Goal: Task Accomplishment & Management: Manage account settings

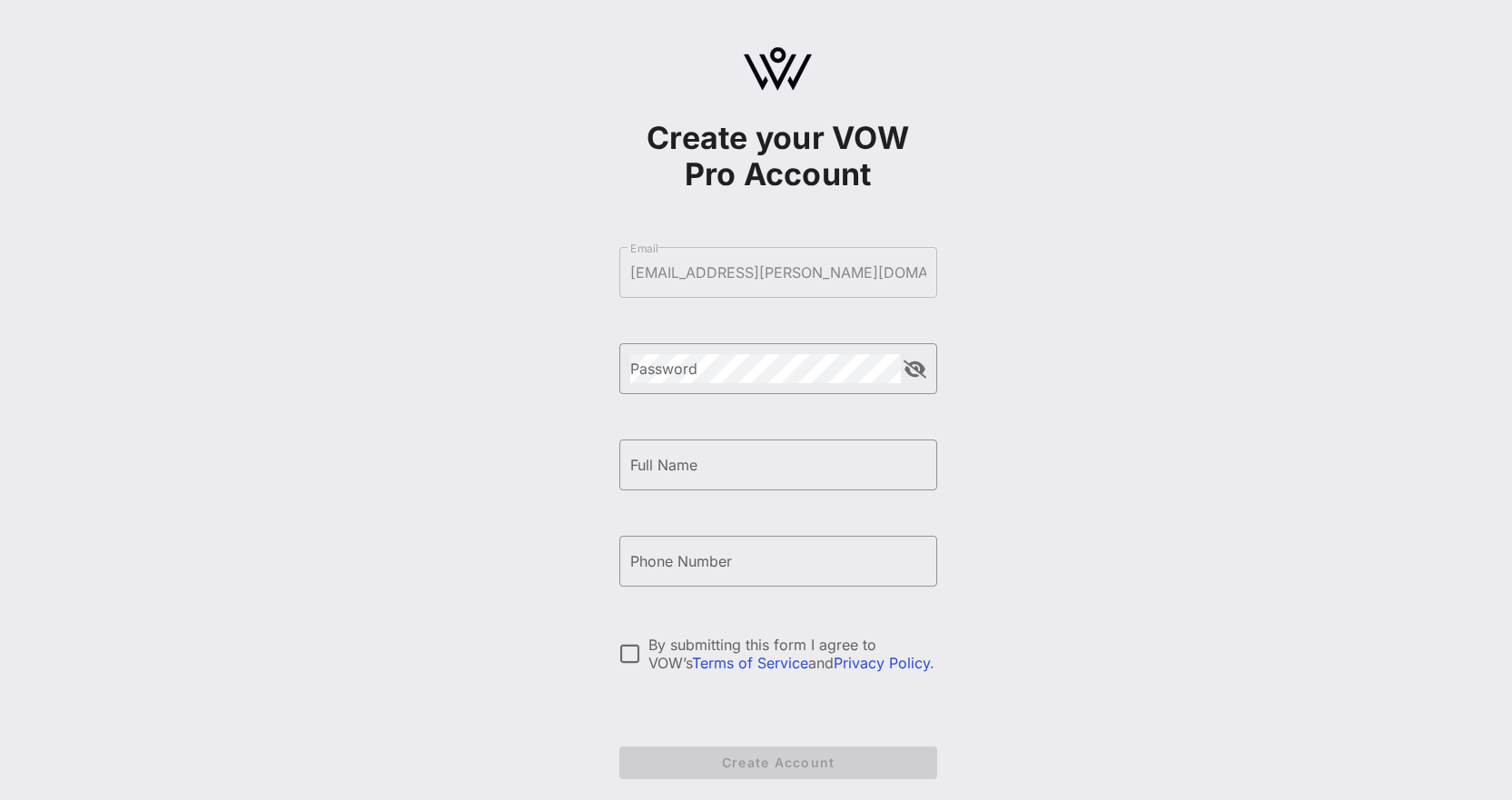
click at [730, 283] on form "​ Email [EMAIL_ADDRESS][PERSON_NAME][DOMAIN_NAME] ​ Password ​ Full Name ​ Phon…" at bounding box center [777, 512] width 317 height 568
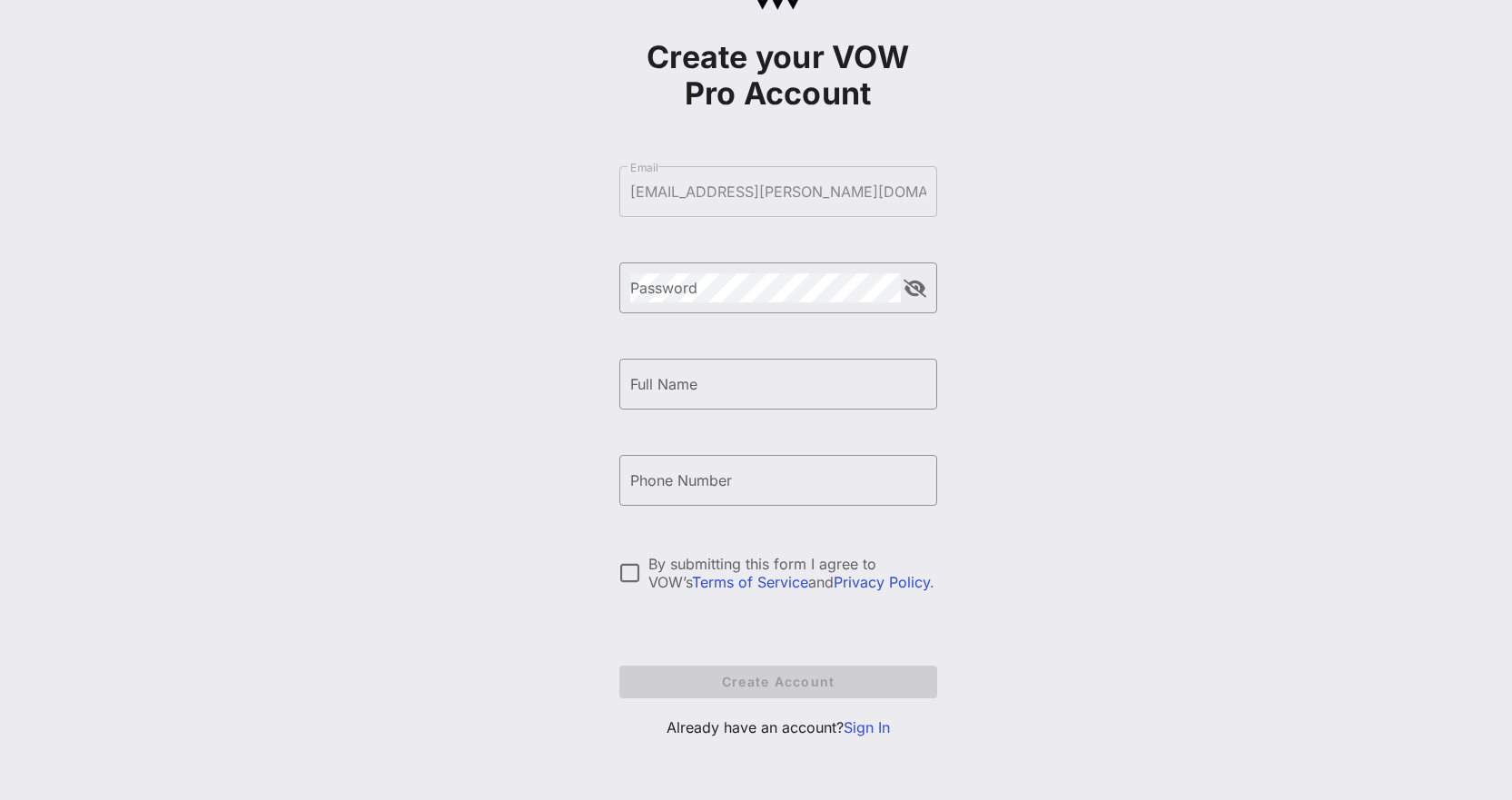
click at [851, 727] on link "Sign In" at bounding box center [866, 727] width 47 height 18
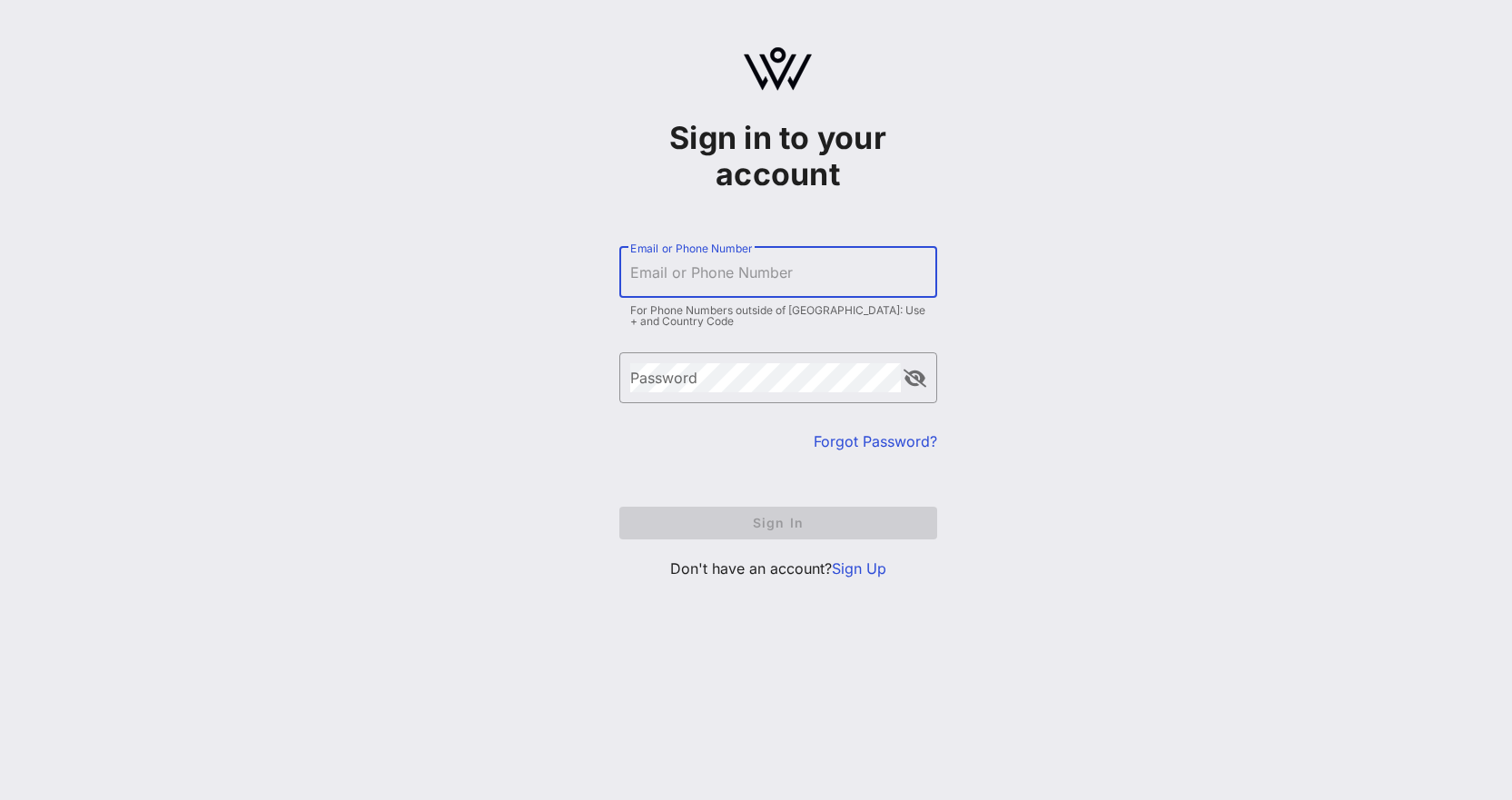
click at [717, 271] on input "Email or Phone Number" at bounding box center [778, 272] width 296 height 29
type input "[EMAIL_ADDRESS][PERSON_NAME][DOMAIN_NAME]"
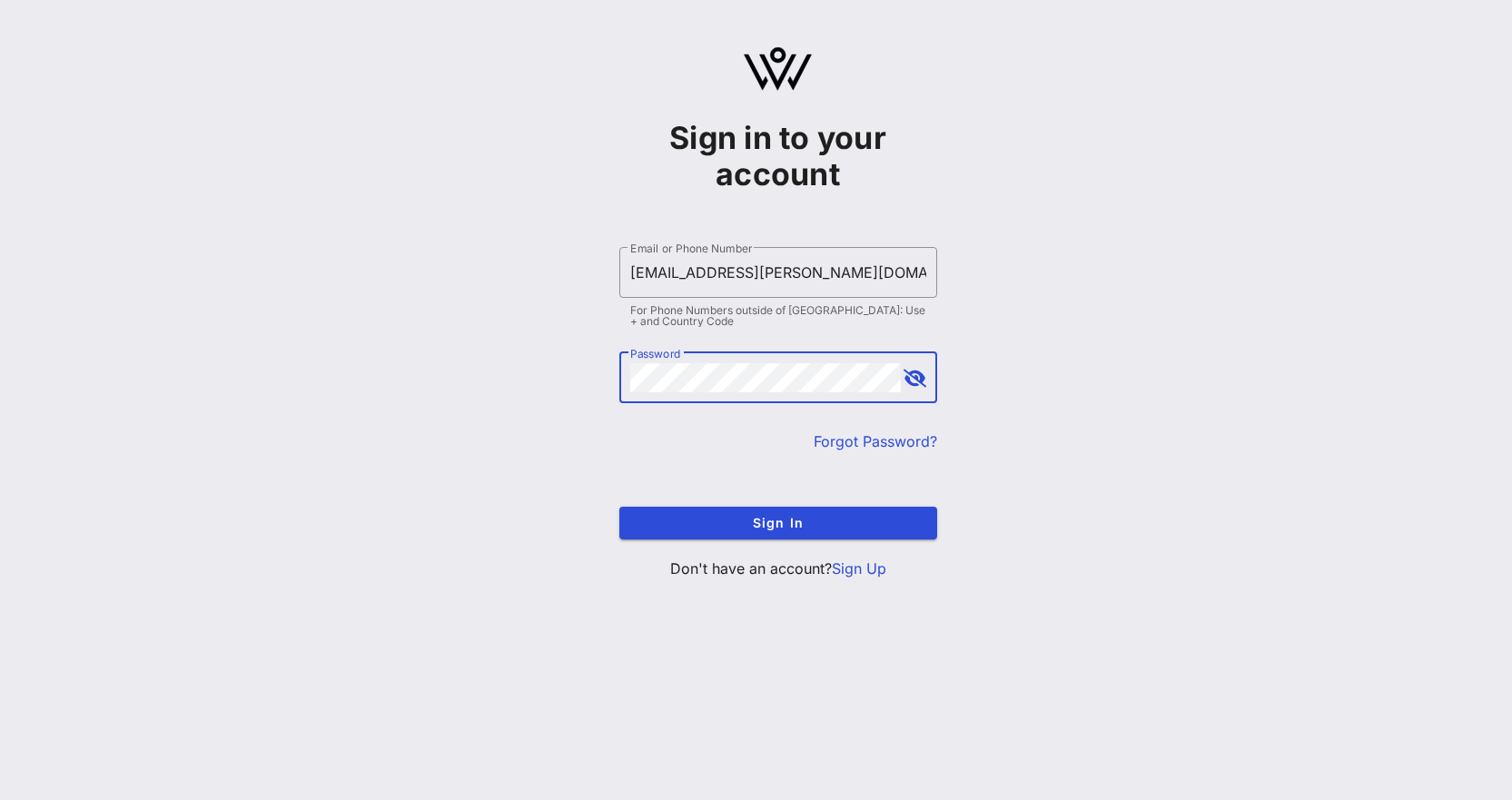
click at [619, 507] on button "Sign In" at bounding box center [777, 523] width 317 height 33
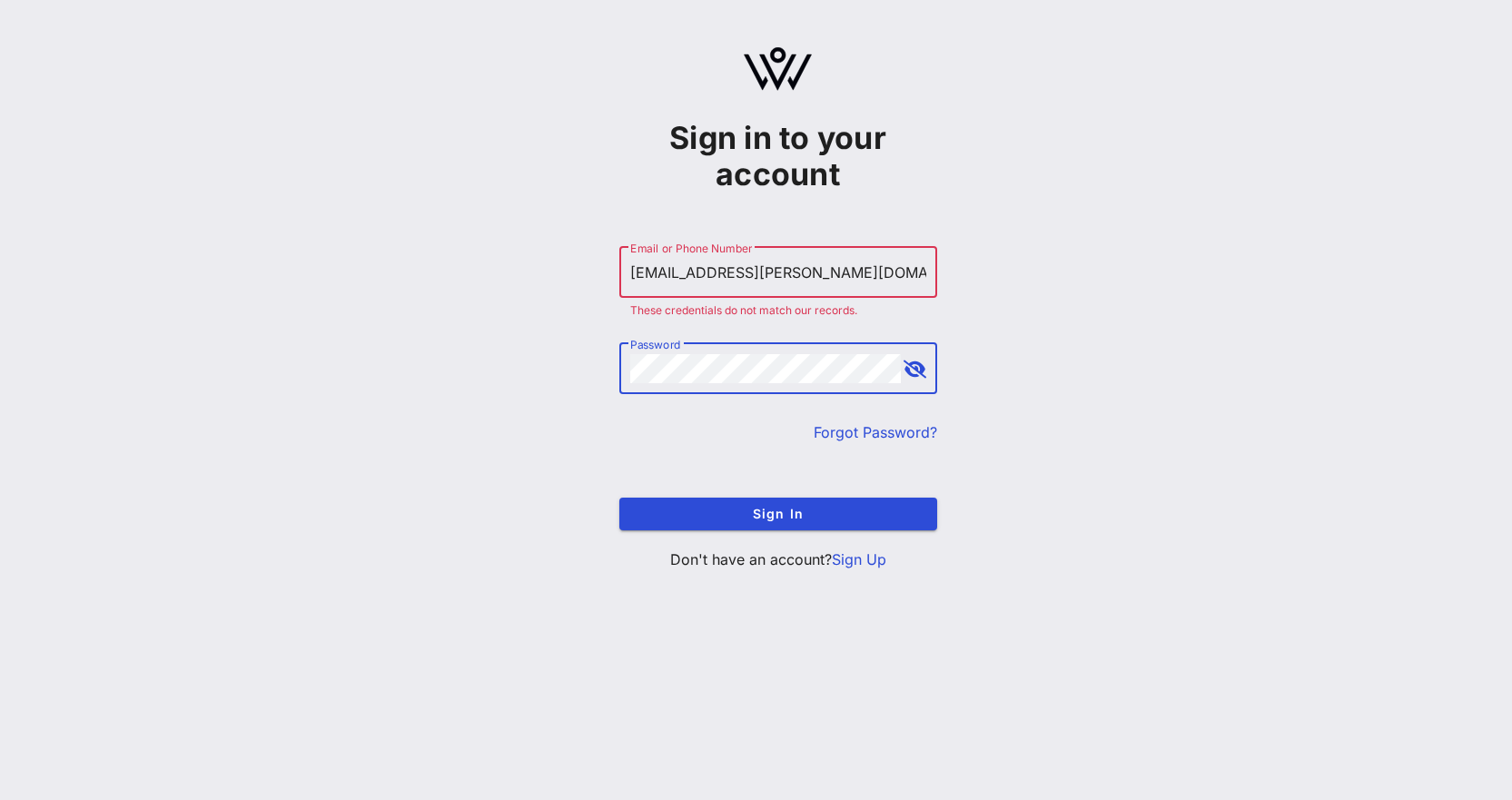
click at [537, 368] on div "Sign in to your account ​ Email or Phone Number acoleman@casey.org These creden…" at bounding box center [777, 315] width 1468 height 632
click at [619, 497] on button "Sign In" at bounding box center [777, 514] width 317 height 33
click at [562, 362] on div "Sign in to your account ​ Email or Phone Number acoleman@casey.org These creden…" at bounding box center [777, 315] width 1468 height 632
click at [619, 497] on button "Sign In" at bounding box center [777, 514] width 317 height 33
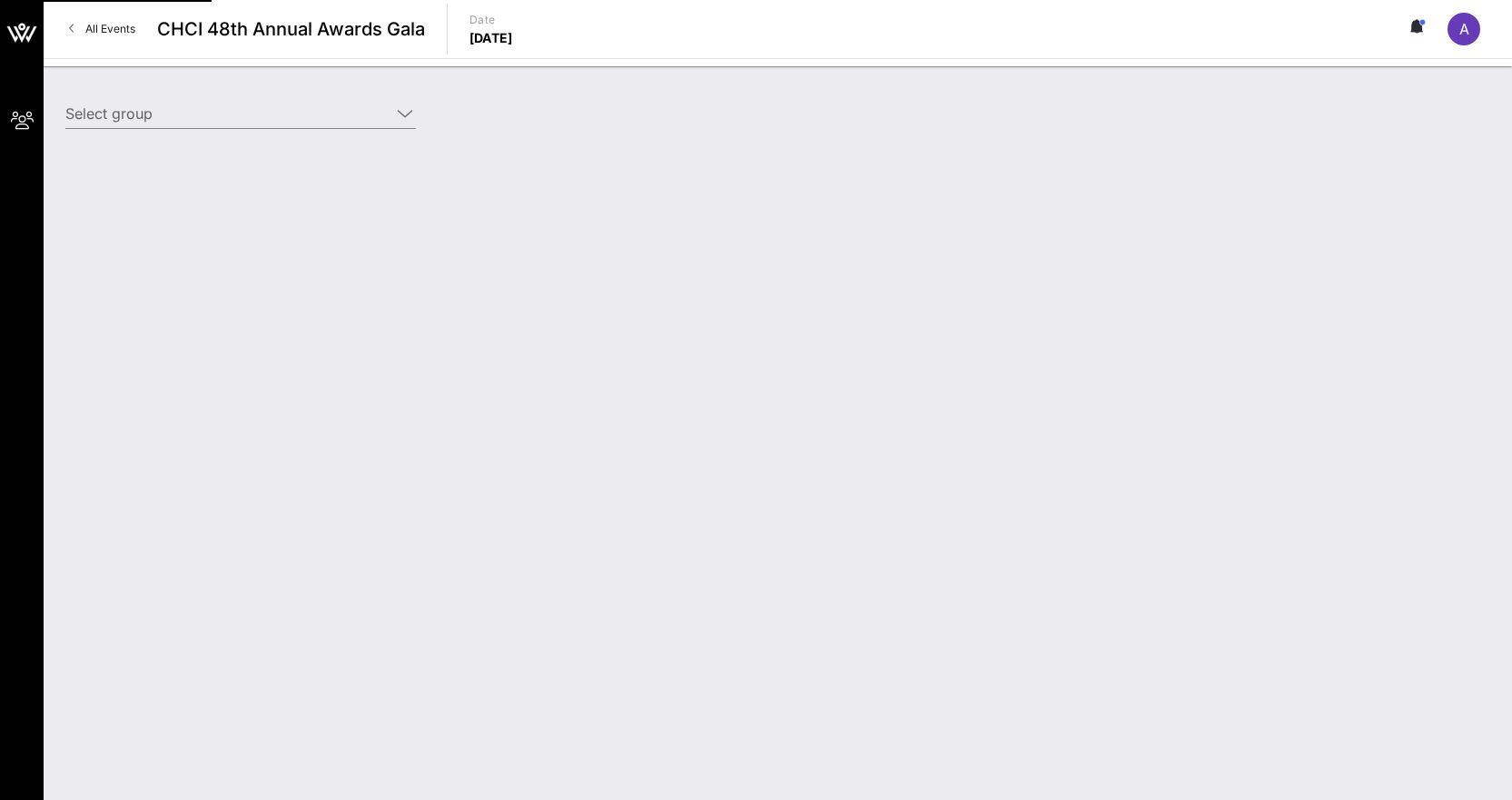
type input "[PERSON_NAME] Family Programs ([PERSON_NAME] Family Programs) [[PERSON_NAME], […"
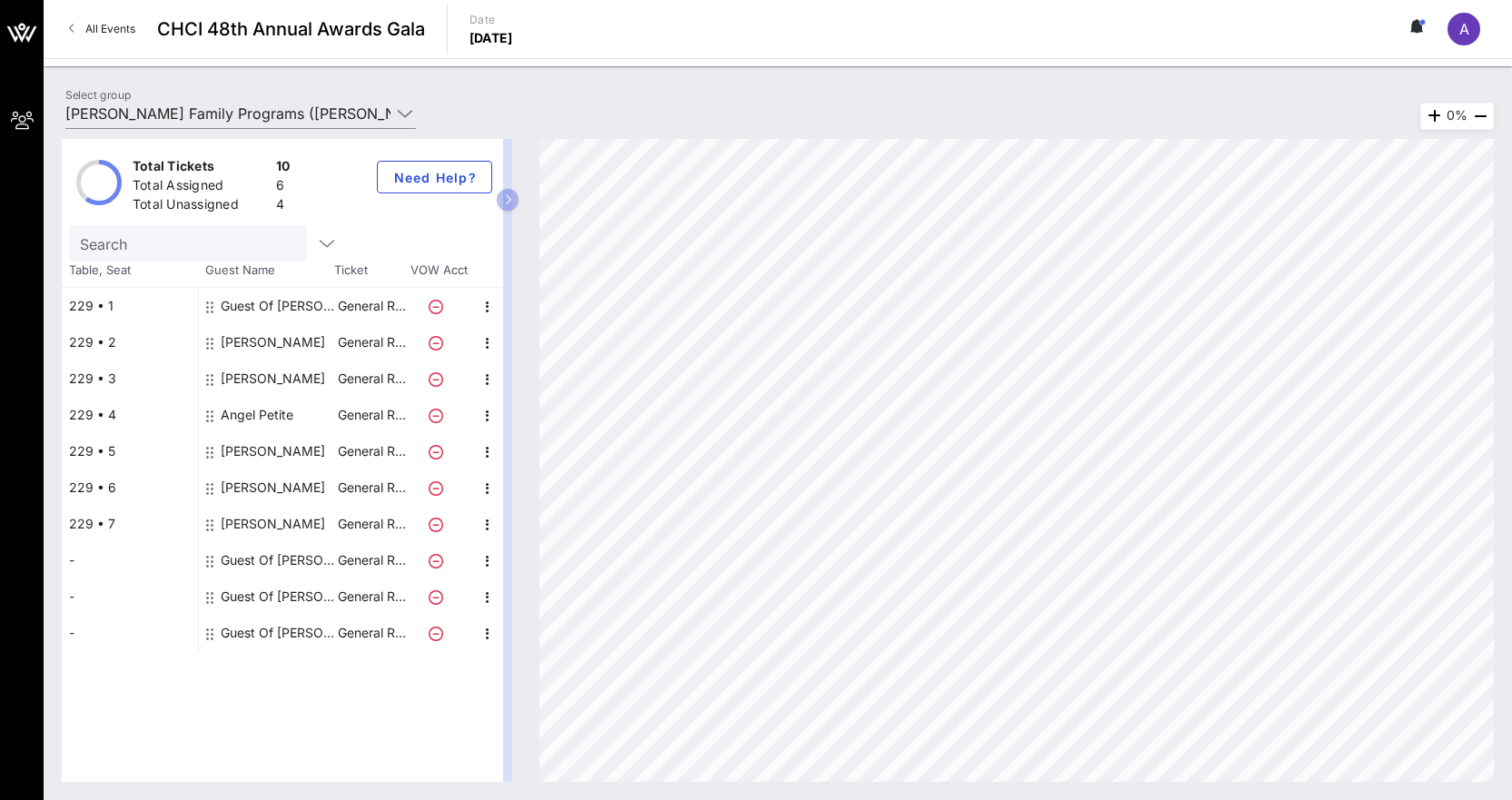
click at [279, 308] on div "Guest Of [PERSON_NAME] Family Programs" at bounding box center [277, 306] width 114 height 37
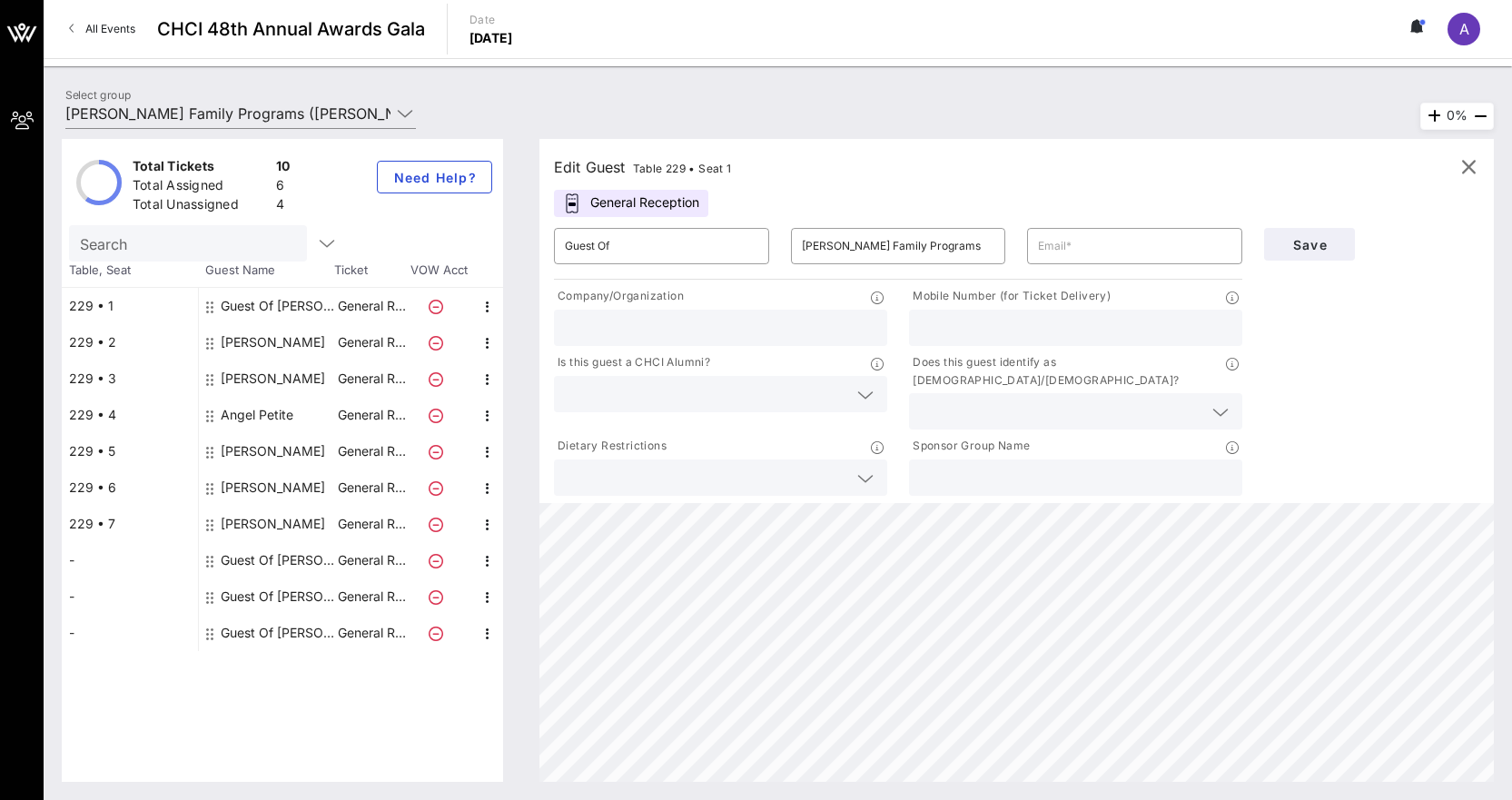
click at [853, 192] on div "Edit Guest Table 229 • Seat 1 General Reception ​ Guest Of ​ Casey Family Progr…" at bounding box center [1016, 321] width 954 height 364
click at [303, 298] on div "Guest Of [PERSON_NAME] Family Programs" at bounding box center [277, 306] width 114 height 37
drag, startPoint x: 658, startPoint y: 252, endPoint x: 525, endPoint y: 239, distance: 133.6
click at [525, 239] on div "Edit Guest Table 229 • Seat 1 General Reception ​ Guest Of ​ Casey Family Progr…" at bounding box center [1007, 460] width 972 height 643
paste input "[PERSON_NAME]"
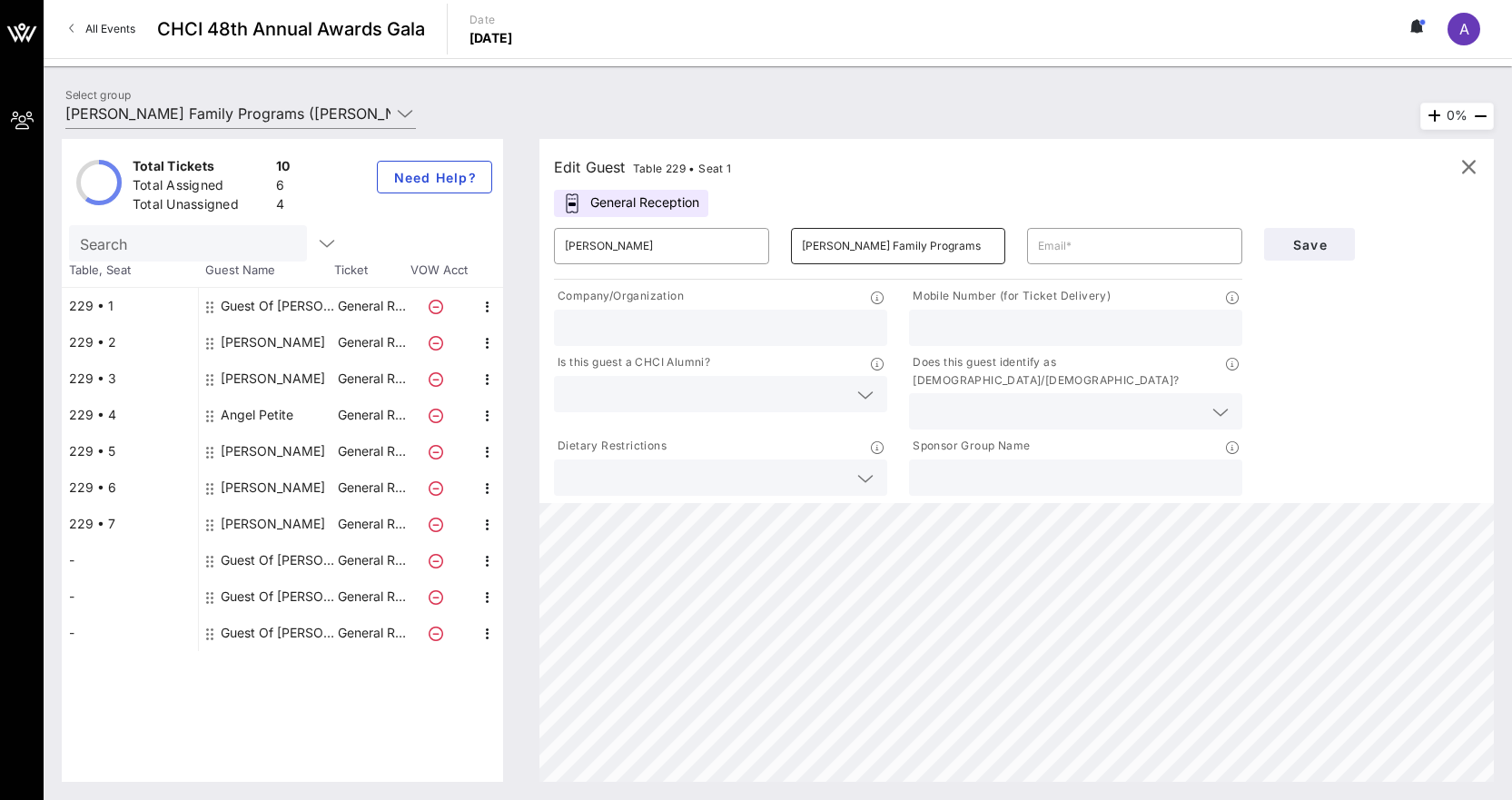
click at [942, 240] on input "Casey Family Programs" at bounding box center [898, 246] width 193 height 29
drag, startPoint x: 947, startPoint y: 241, endPoint x: 731, endPoint y: 236, distance: 216.1
click at [731, 236] on div "​ Eduardo ​ Casey Family Programs ​" at bounding box center [898, 246] width 710 height 59
paste input "[PERSON_NAME]"
type input "[PERSON_NAME]"
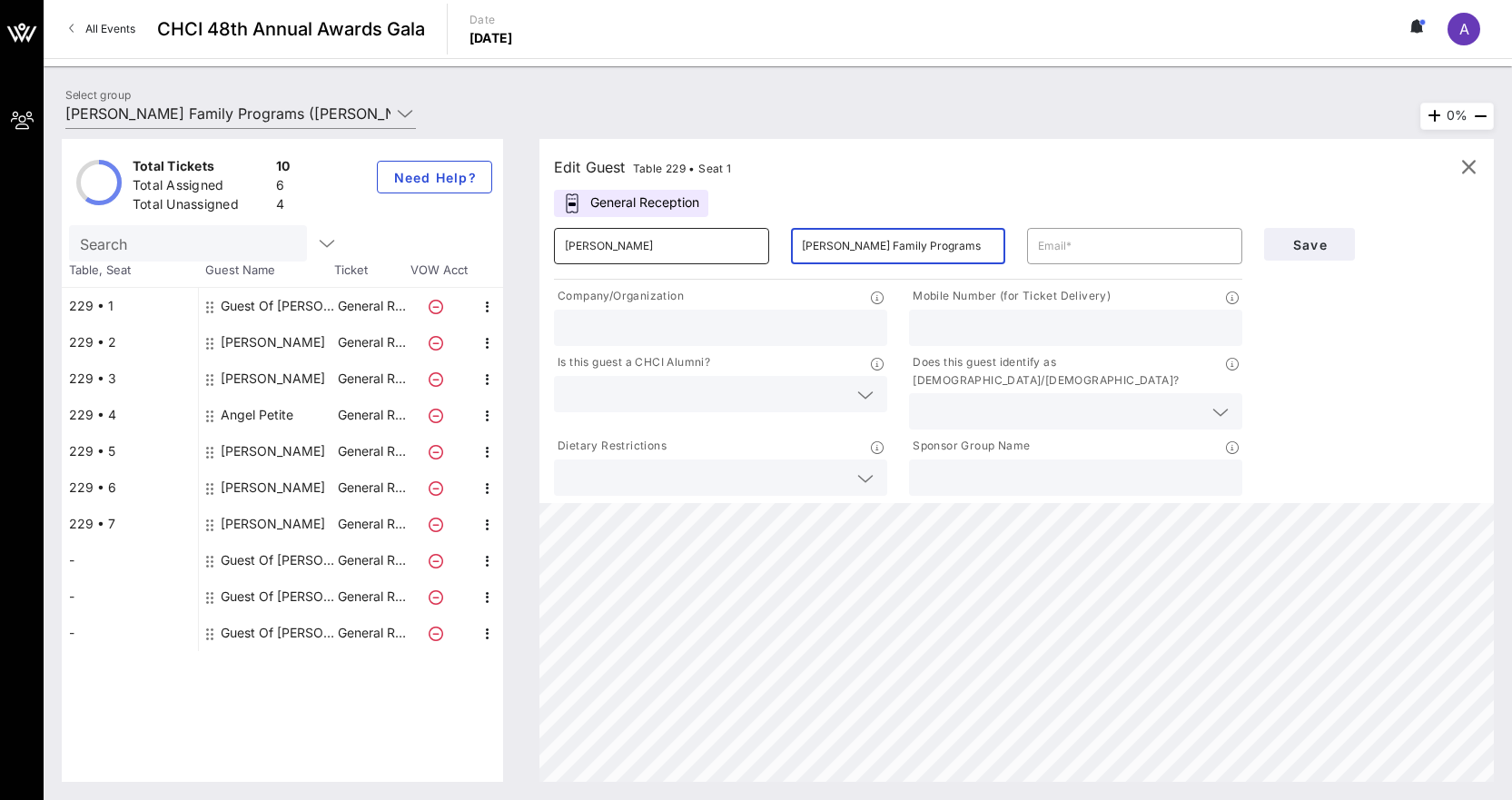
drag, startPoint x: 938, startPoint y: 257, endPoint x: 742, endPoint y: 229, distance: 198.0
click at [742, 229] on div "​ Eduardo ​ Casey Family Programs ​" at bounding box center [898, 246] width 710 height 59
paste input "[PERSON_NAME]"
type input "[PERSON_NAME]"
click at [1062, 238] on input "text" at bounding box center [1134, 246] width 193 height 29
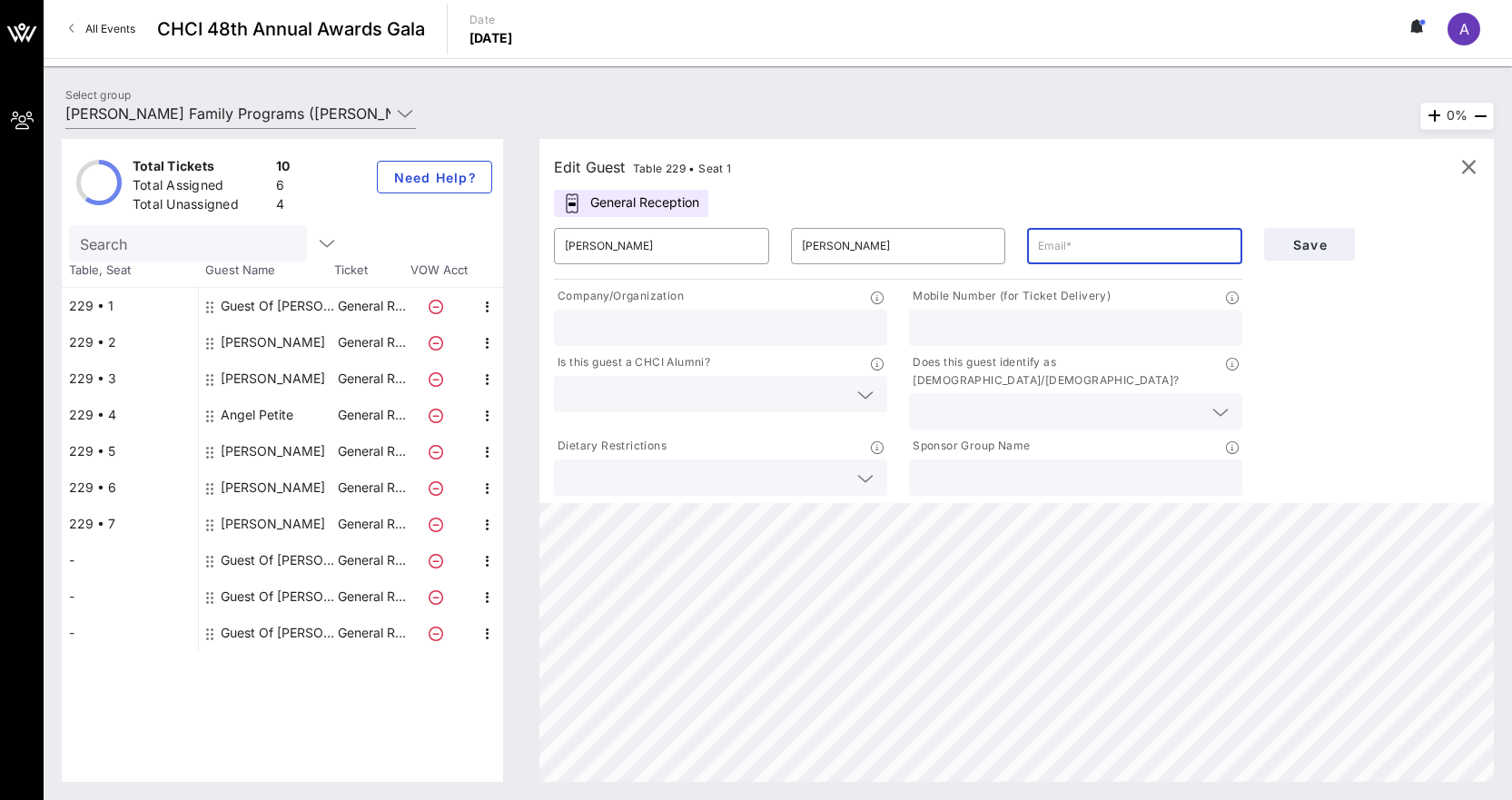
paste input "[EMAIL_ADDRESS][DOMAIN_NAME]"
type input "[EMAIL_ADDRESS][DOMAIN_NAME]"
click at [1303, 252] on button "Save" at bounding box center [1309, 244] width 91 height 33
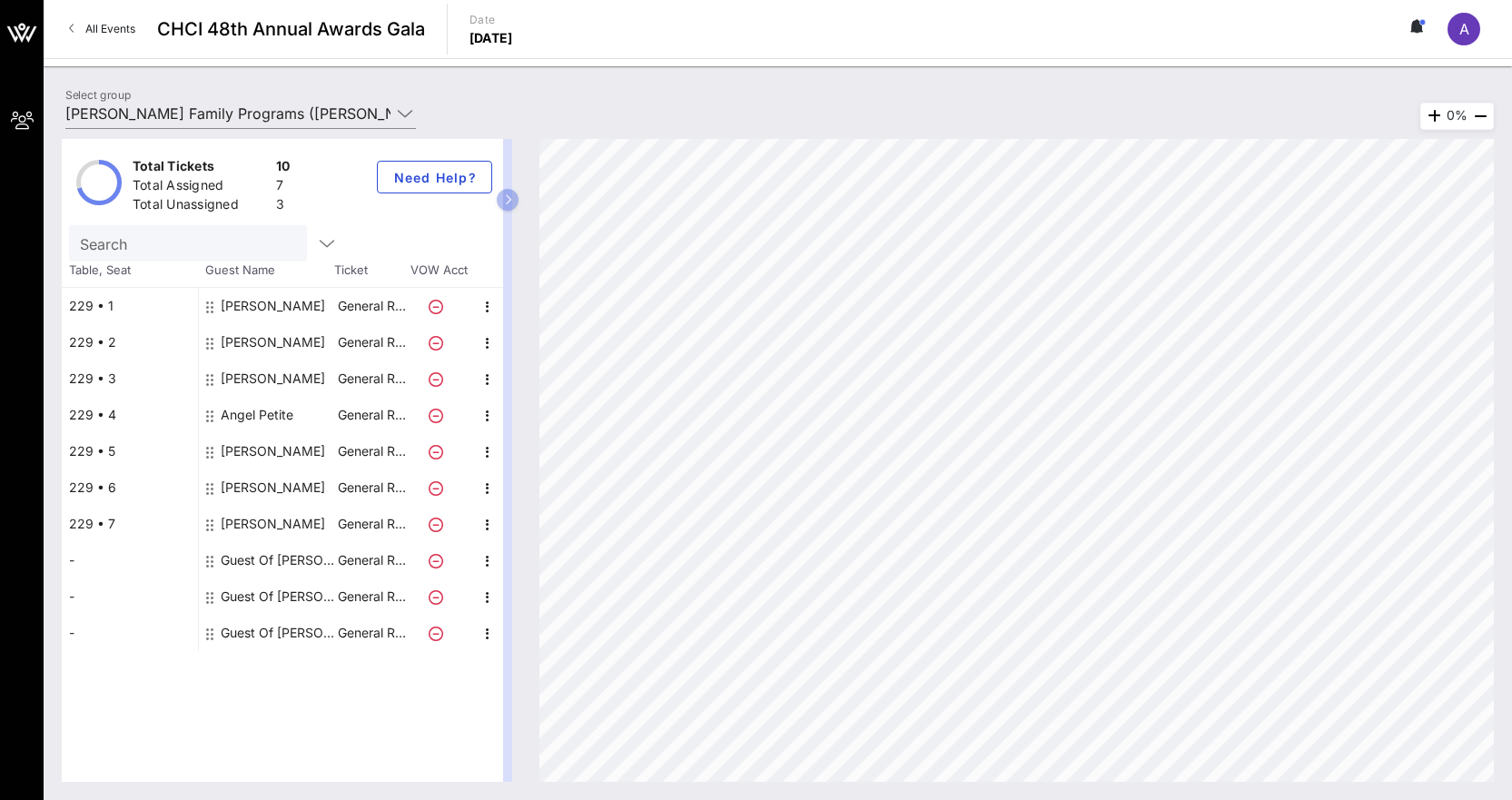
click at [297, 486] on div "[PERSON_NAME]" at bounding box center [273, 487] width 104 height 37
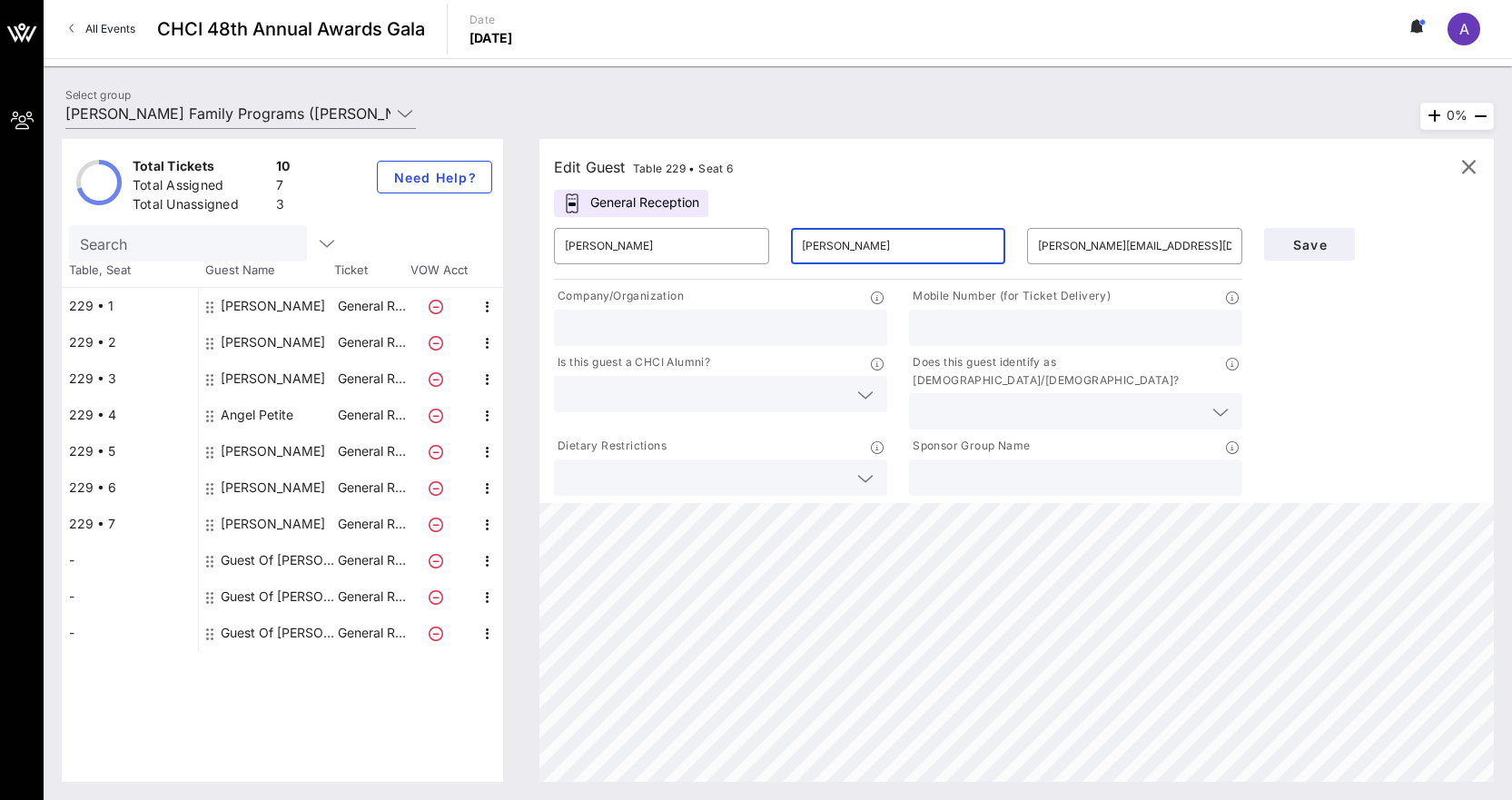
click at [831, 243] on input "Almazán" at bounding box center [898, 246] width 193 height 29
click at [1473, 161] on icon "button" at bounding box center [1468, 167] width 22 height 22
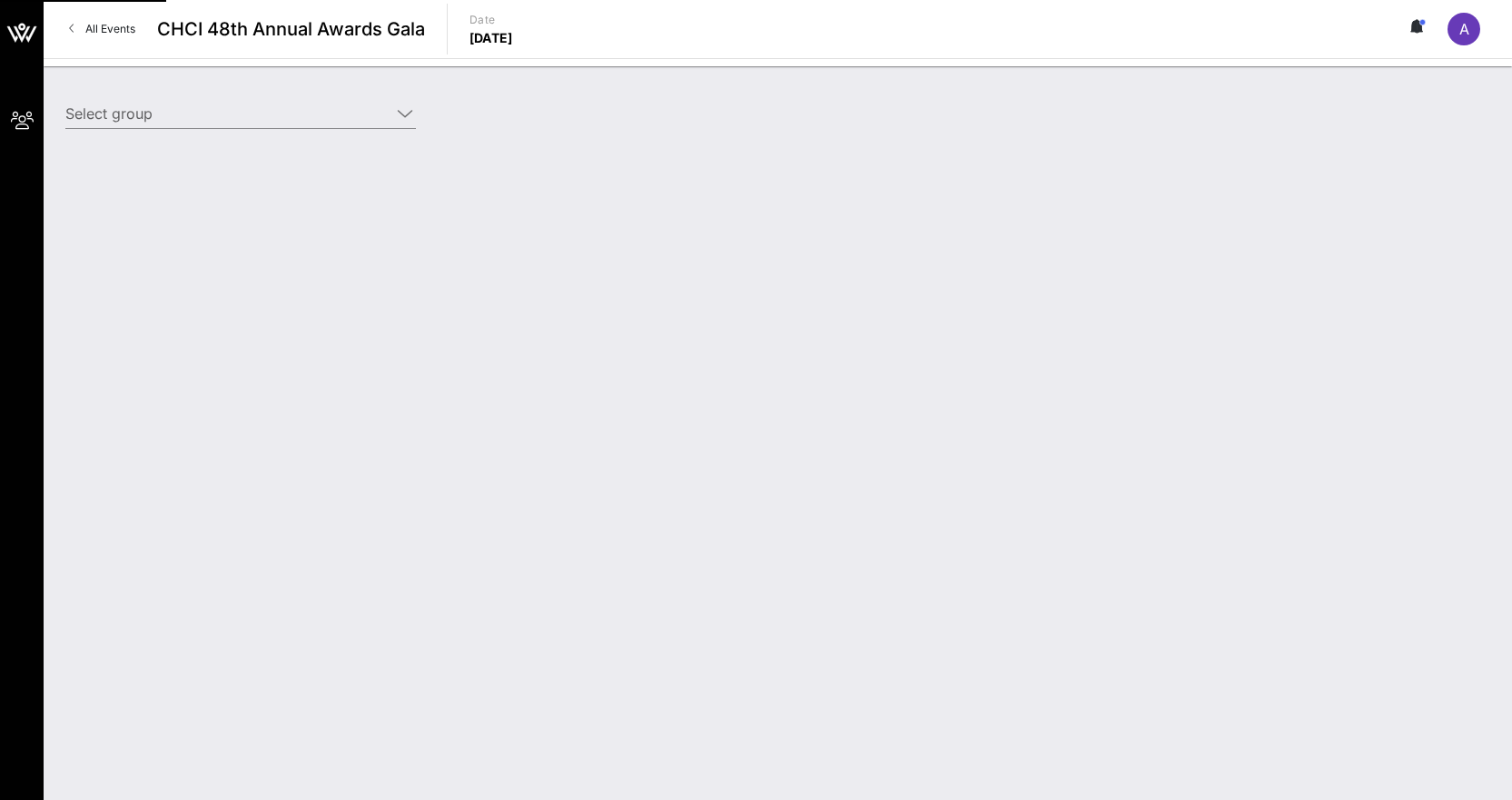
type input "[PERSON_NAME] Family Programs ([PERSON_NAME] Family Programs) [[PERSON_NAME], […"
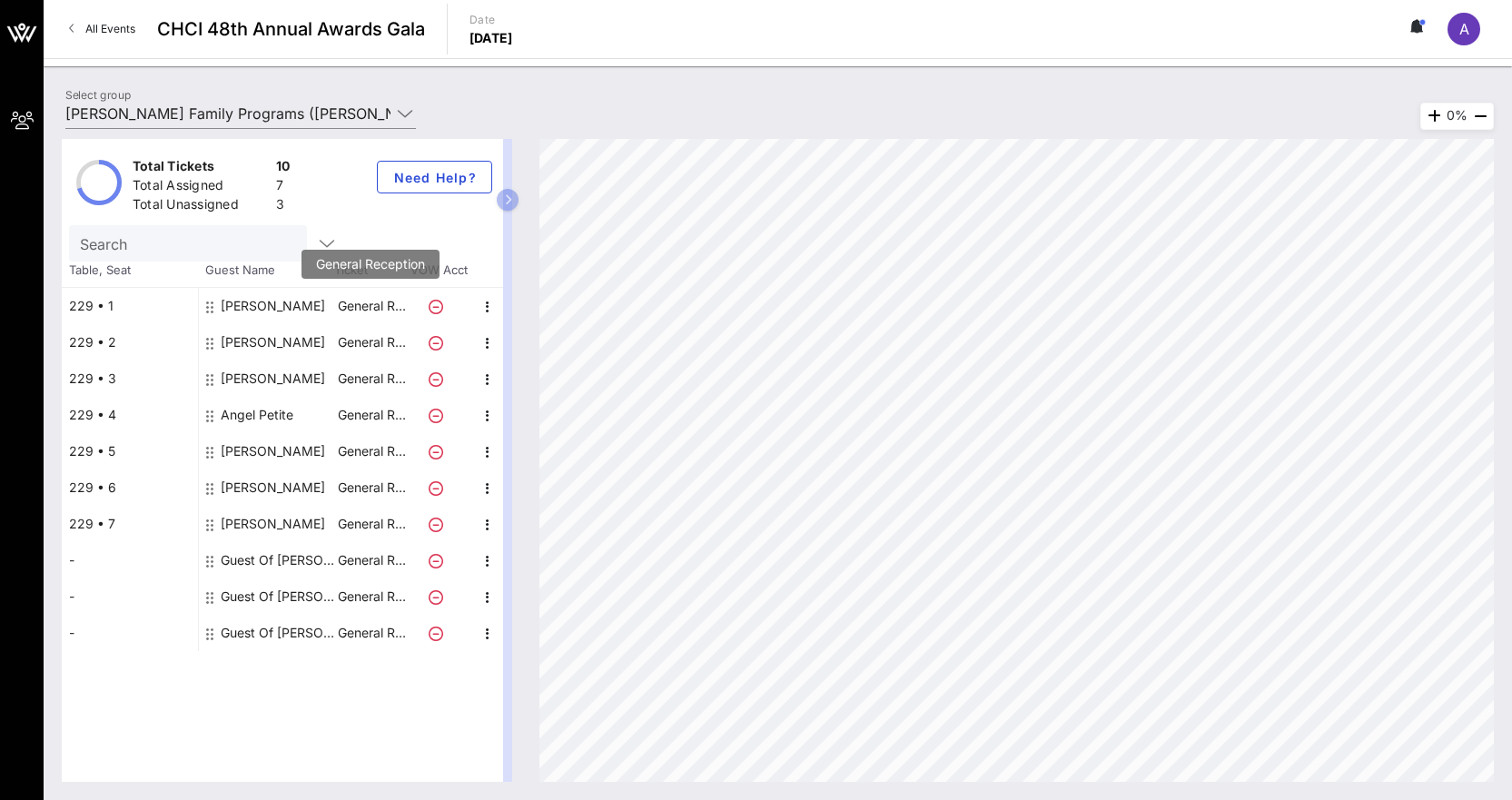
click at [331, 315] on div "[PERSON_NAME]" at bounding box center [266, 306] width 136 height 37
click at [280, 311] on div "[PERSON_NAME]" at bounding box center [273, 306] width 104 height 37
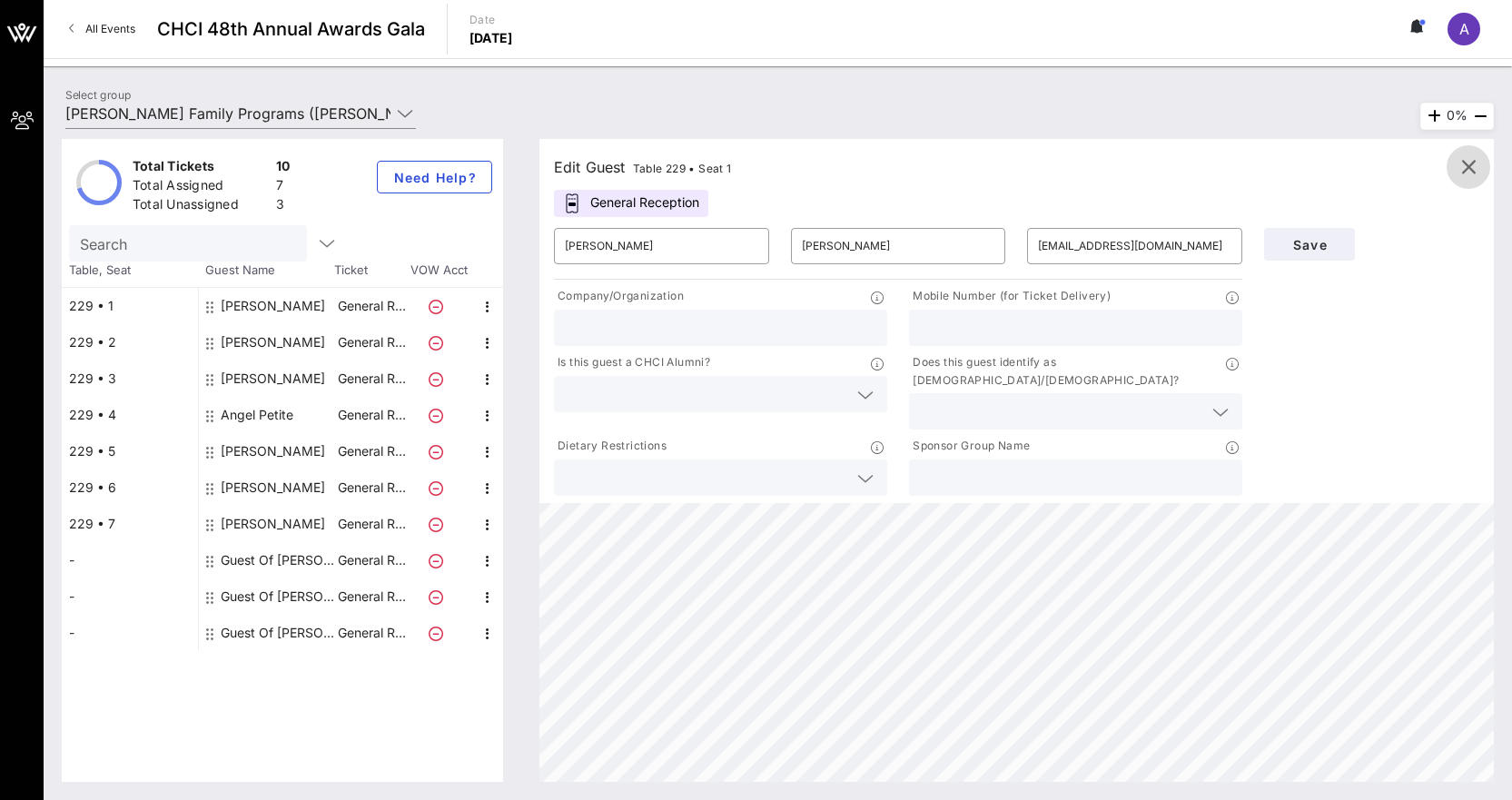
click at [1473, 172] on icon "button" at bounding box center [1468, 167] width 22 height 22
